Goal: Task Accomplishment & Management: Manage account settings

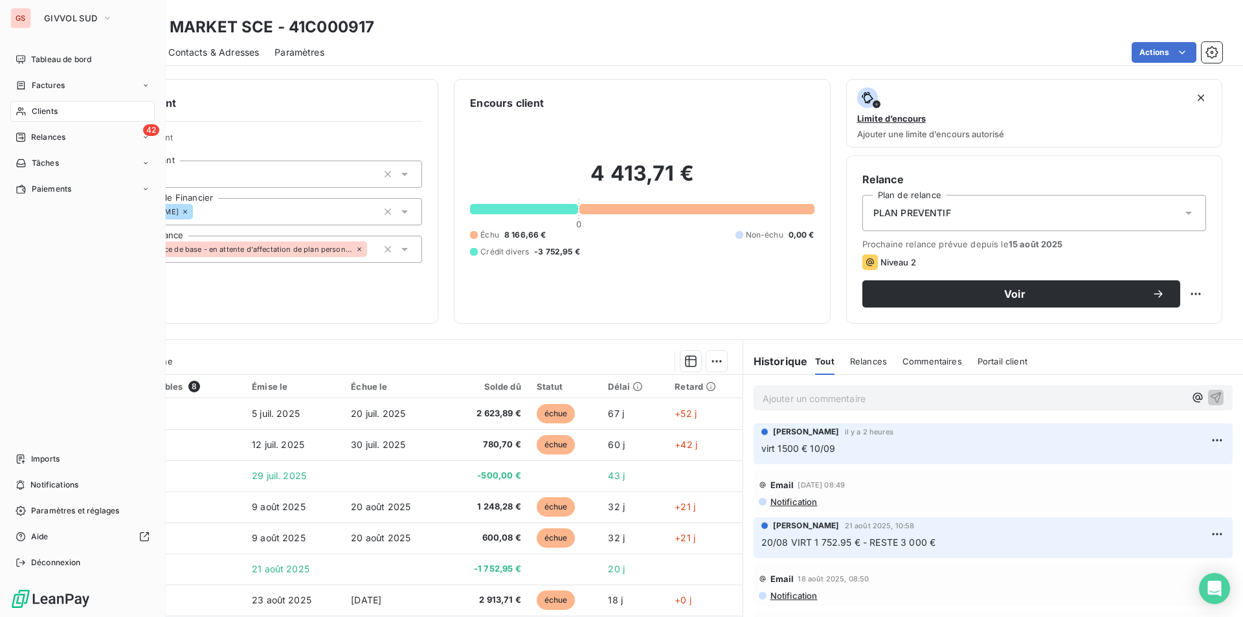
click at [50, 109] on span "Clients" at bounding box center [45, 112] width 26 height 12
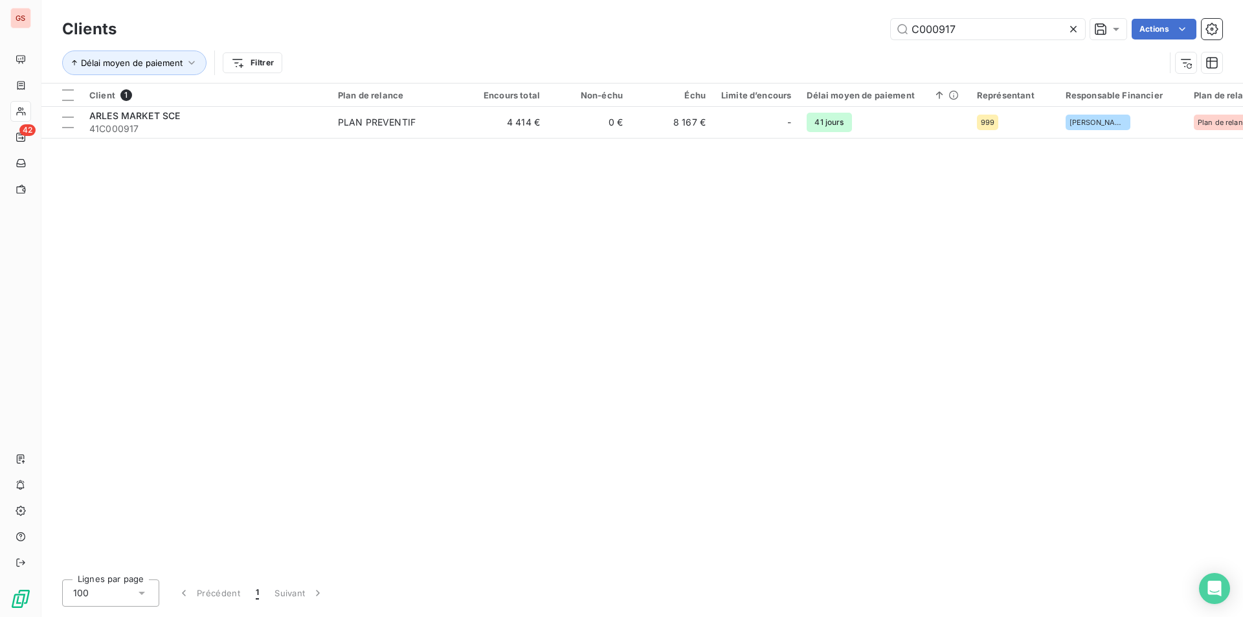
drag, startPoint x: 970, startPoint y: 32, endPoint x: 766, endPoint y: 12, distance: 204.8
click at [766, 12] on div "Clients C000917 Actions Délai moyen de paiement Filtrer" at bounding box center [641, 41] width 1201 height 83
type input "parc"
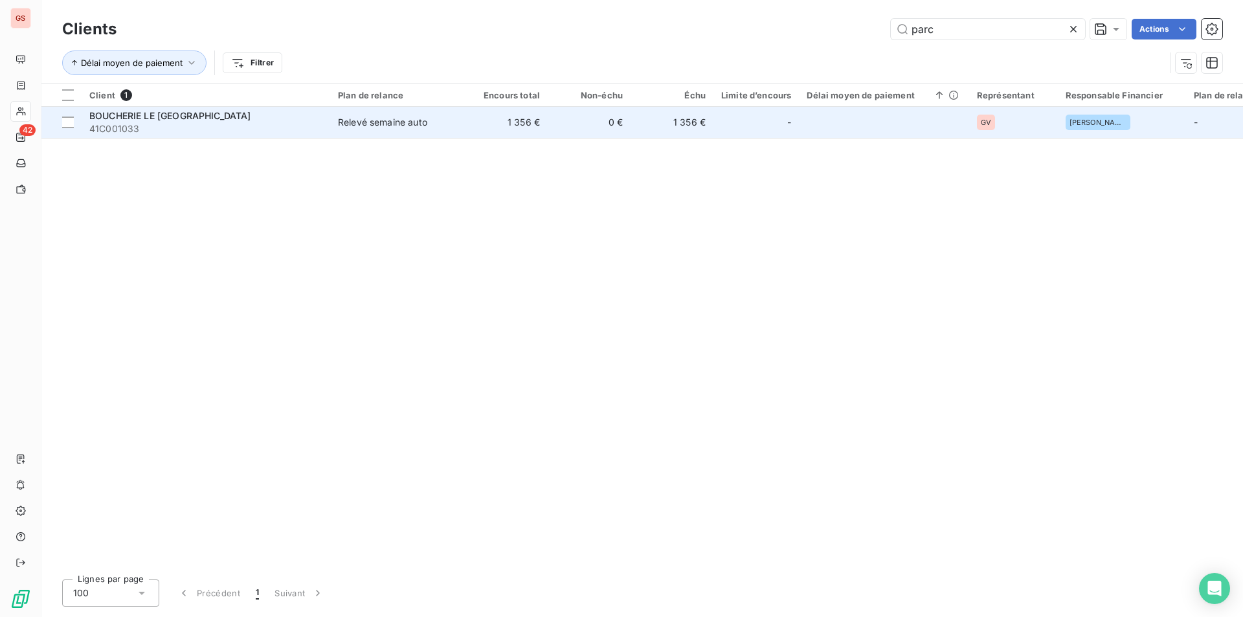
click at [403, 118] on div "Relevé semaine auto" at bounding box center [382, 122] width 89 height 13
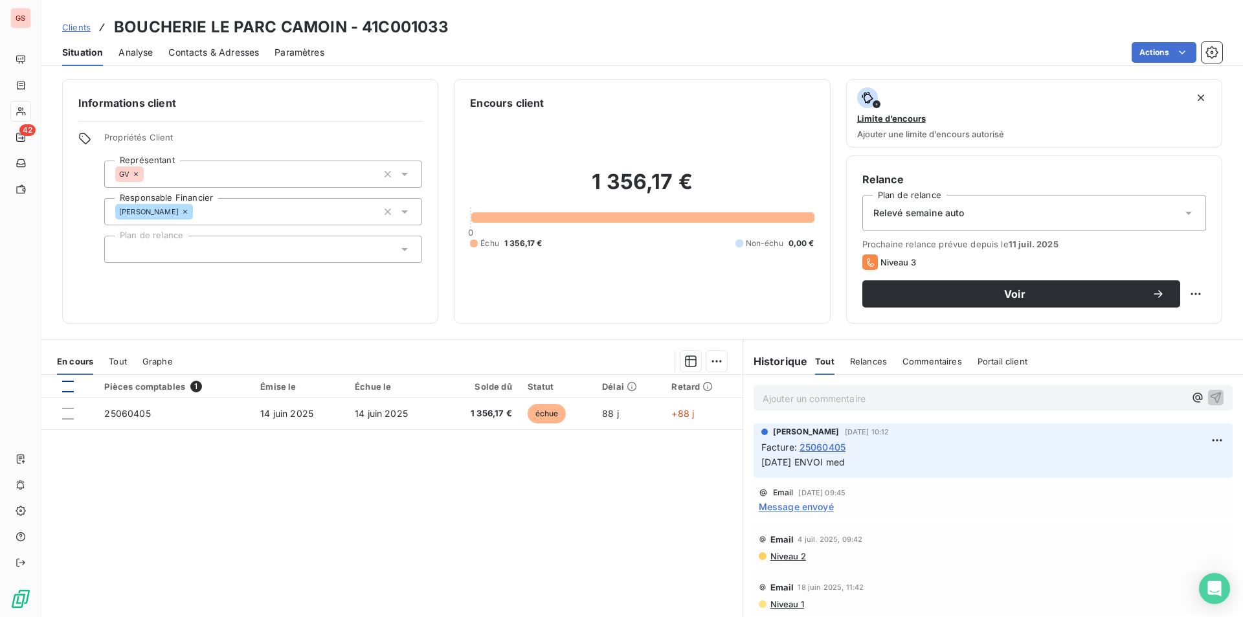
click at [71, 389] on div at bounding box center [68, 387] width 12 height 12
click at [708, 359] on html "GS 42 Clients BOUCHERIE LE PARC CAMOIN - 41C001033 Situation Analyse Contacts &…" at bounding box center [621, 308] width 1243 height 617
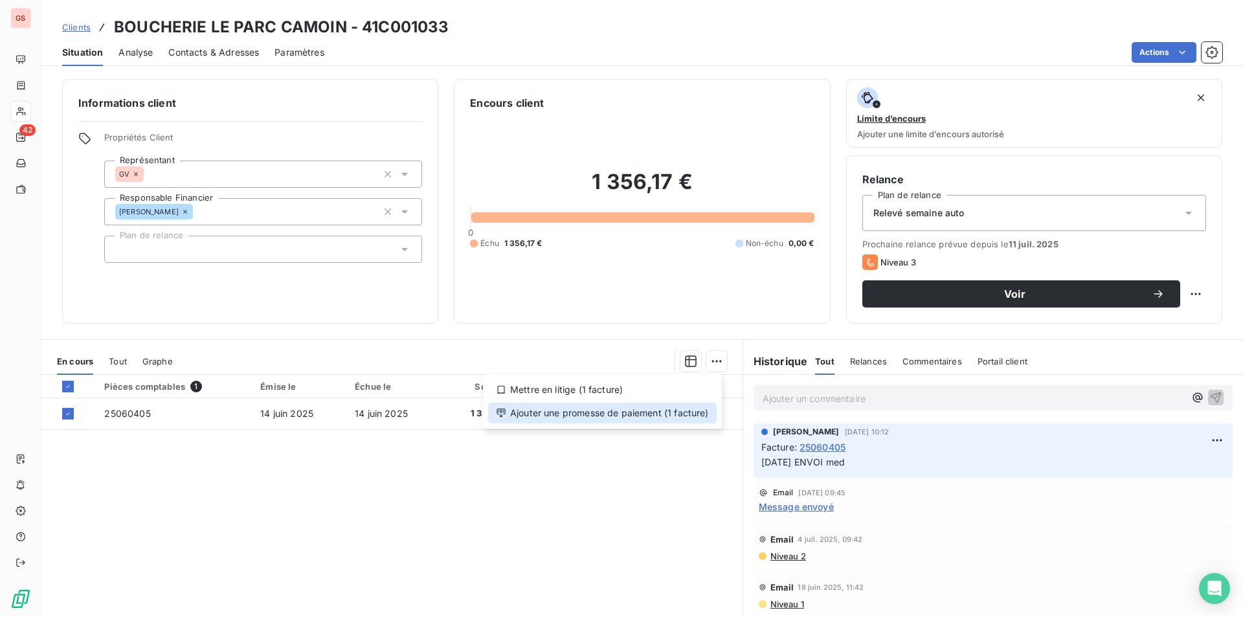
click at [633, 414] on div "Ajouter une promesse de paiement (1 facture)" at bounding box center [602, 413] width 229 height 21
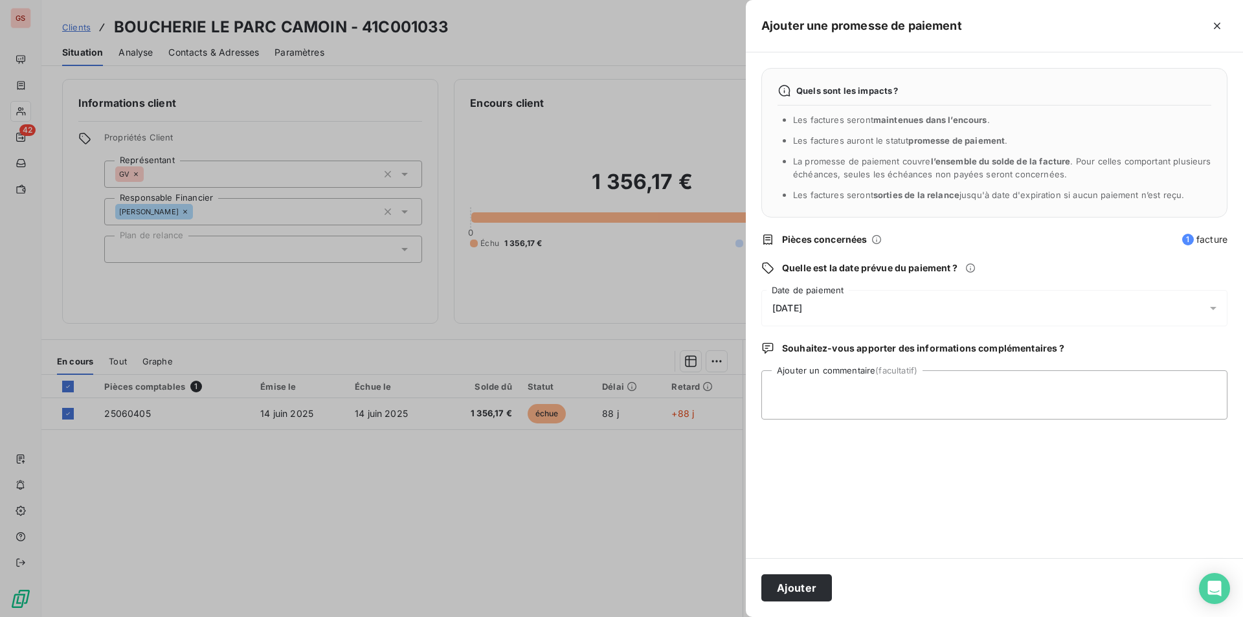
click at [825, 295] on div "[DATE]" at bounding box center [994, 308] width 466 height 36
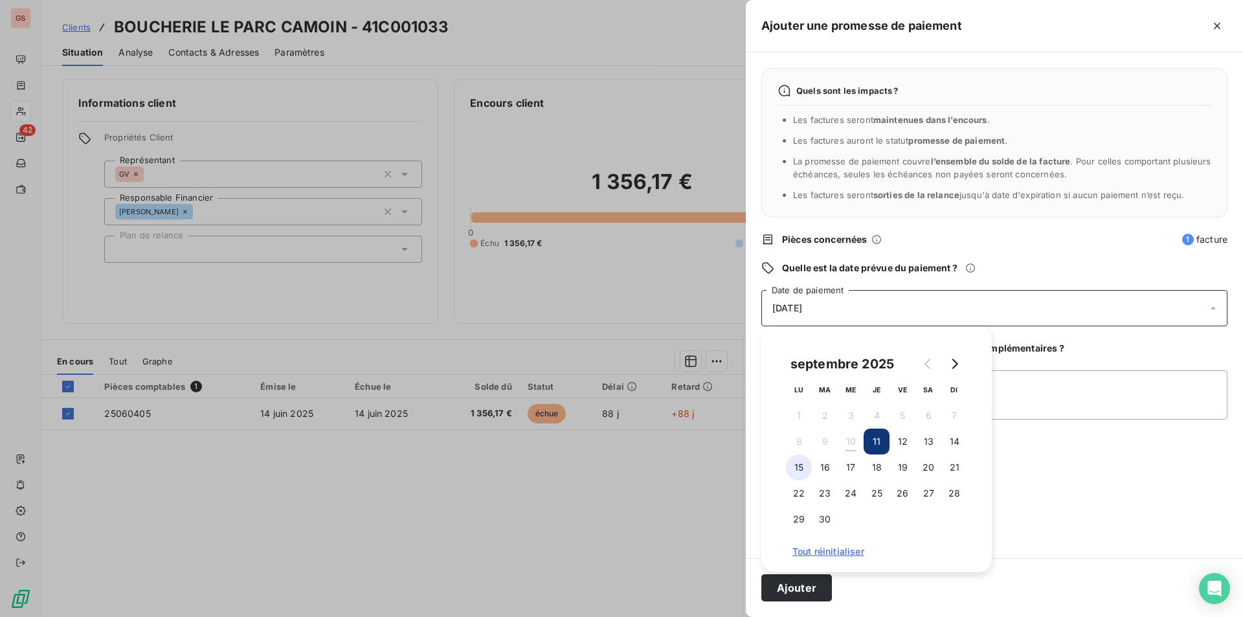
click at [795, 460] on button "15" at bounding box center [799, 467] width 26 height 26
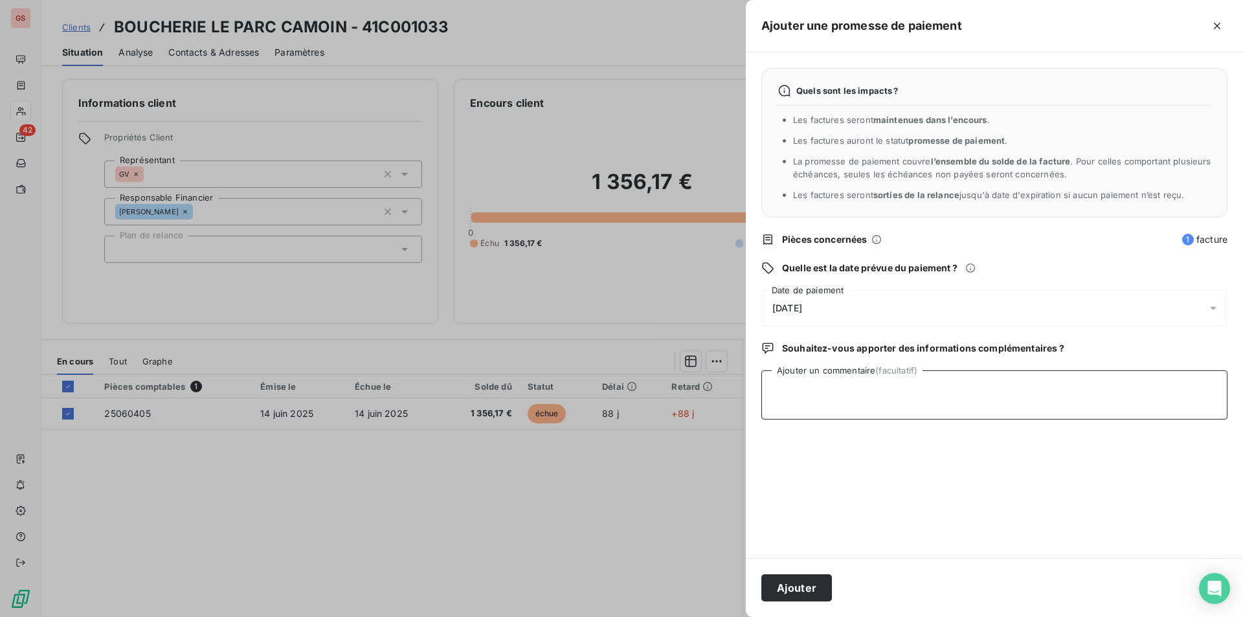
click at [1086, 394] on textarea "Ajouter un commentaire (facultatif)" at bounding box center [994, 394] width 466 height 49
type textarea "virt"
click at [811, 592] on button "Ajouter" at bounding box center [796, 587] width 71 height 27
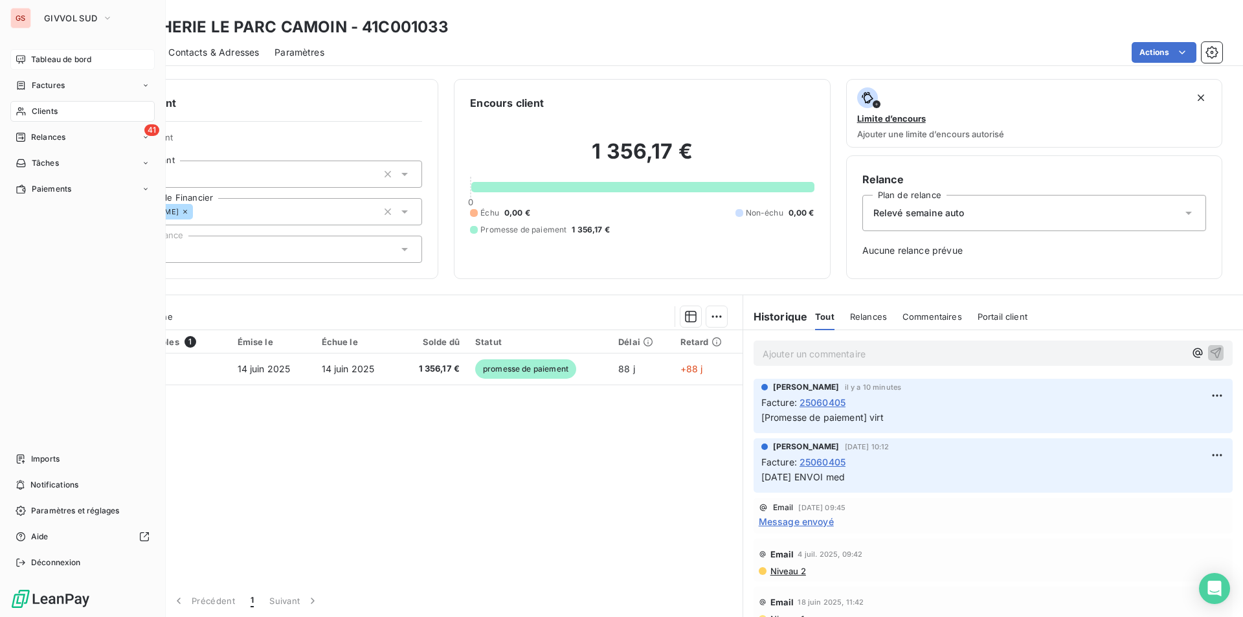
click at [62, 59] on span "Tableau de bord" at bounding box center [61, 60] width 60 height 12
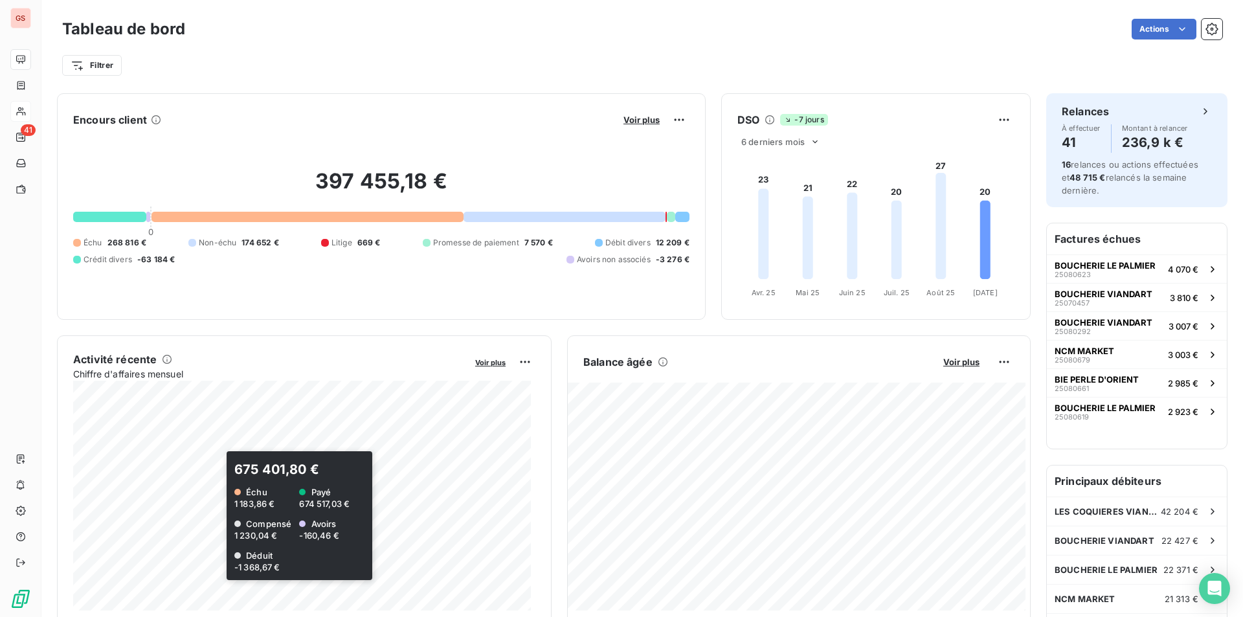
scroll to position [65, 0]
